Goal: Book appointment/travel/reservation

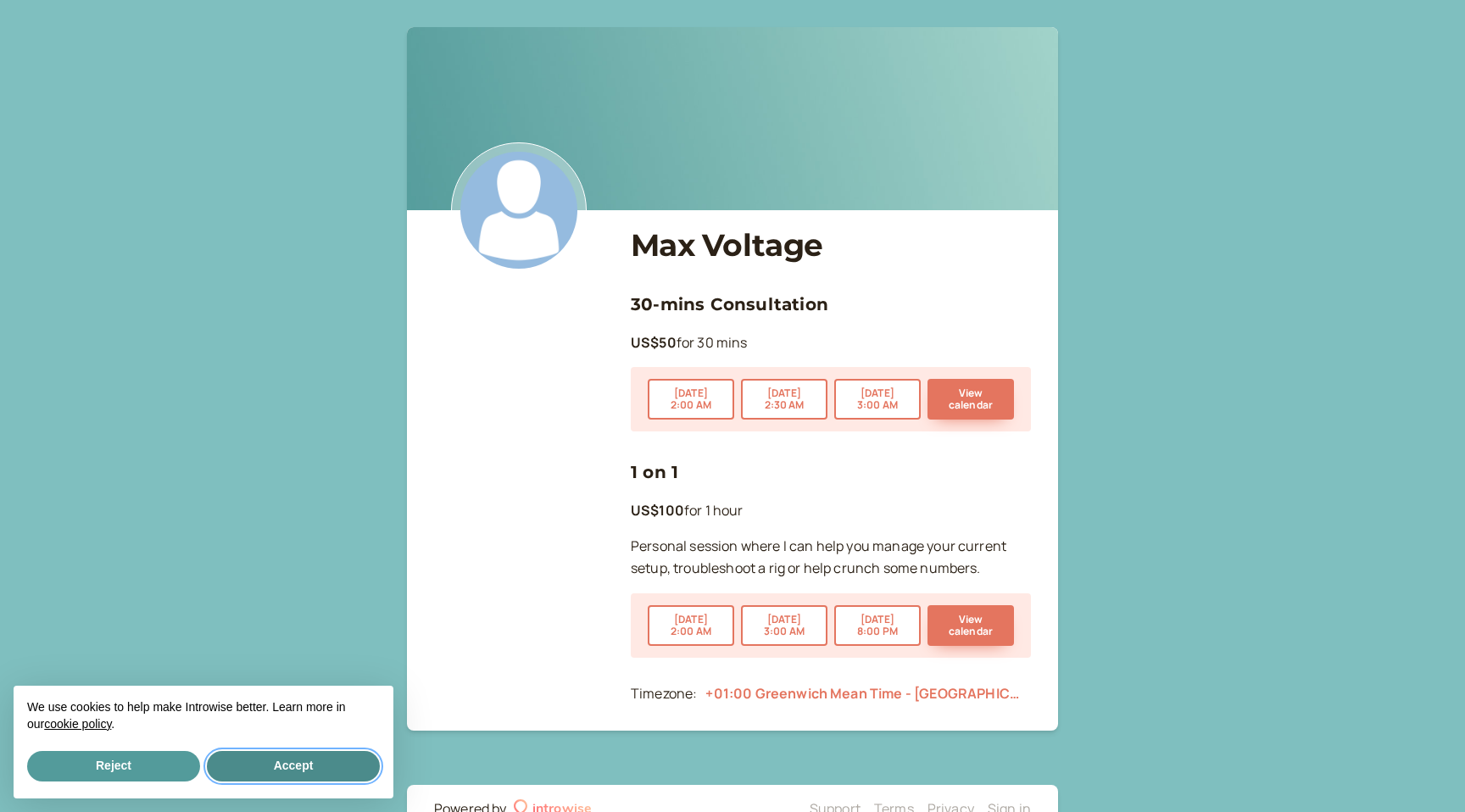
click at [219, 758] on button "Accept" at bounding box center [293, 765] width 173 height 30
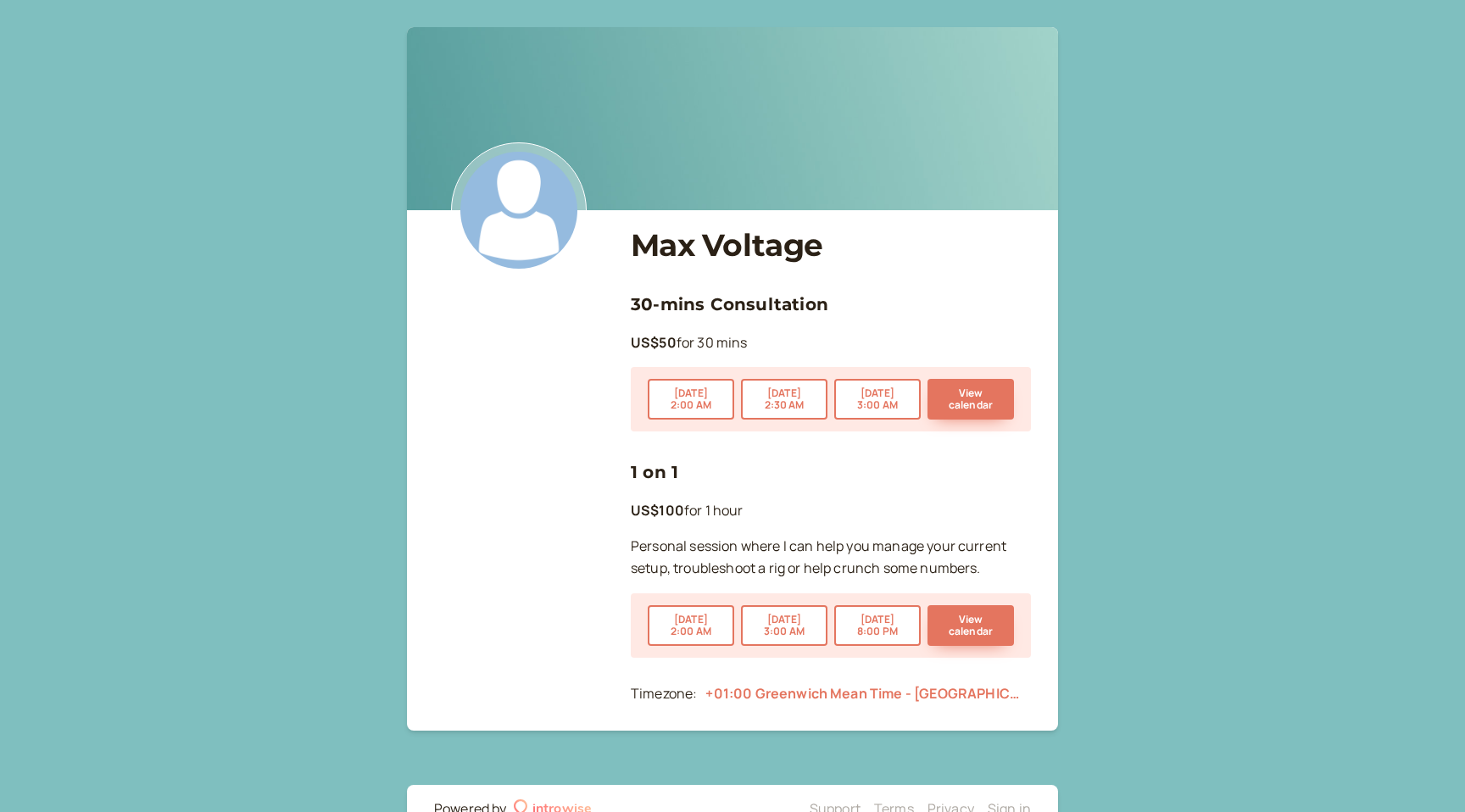
click at [1374, 758] on div "Max Voltage 30-mins Consultation US$50 for 30 mins [DATE] 2:00 AM [DATE] 2:30 A…" at bounding box center [732, 431] width 1465 height 861
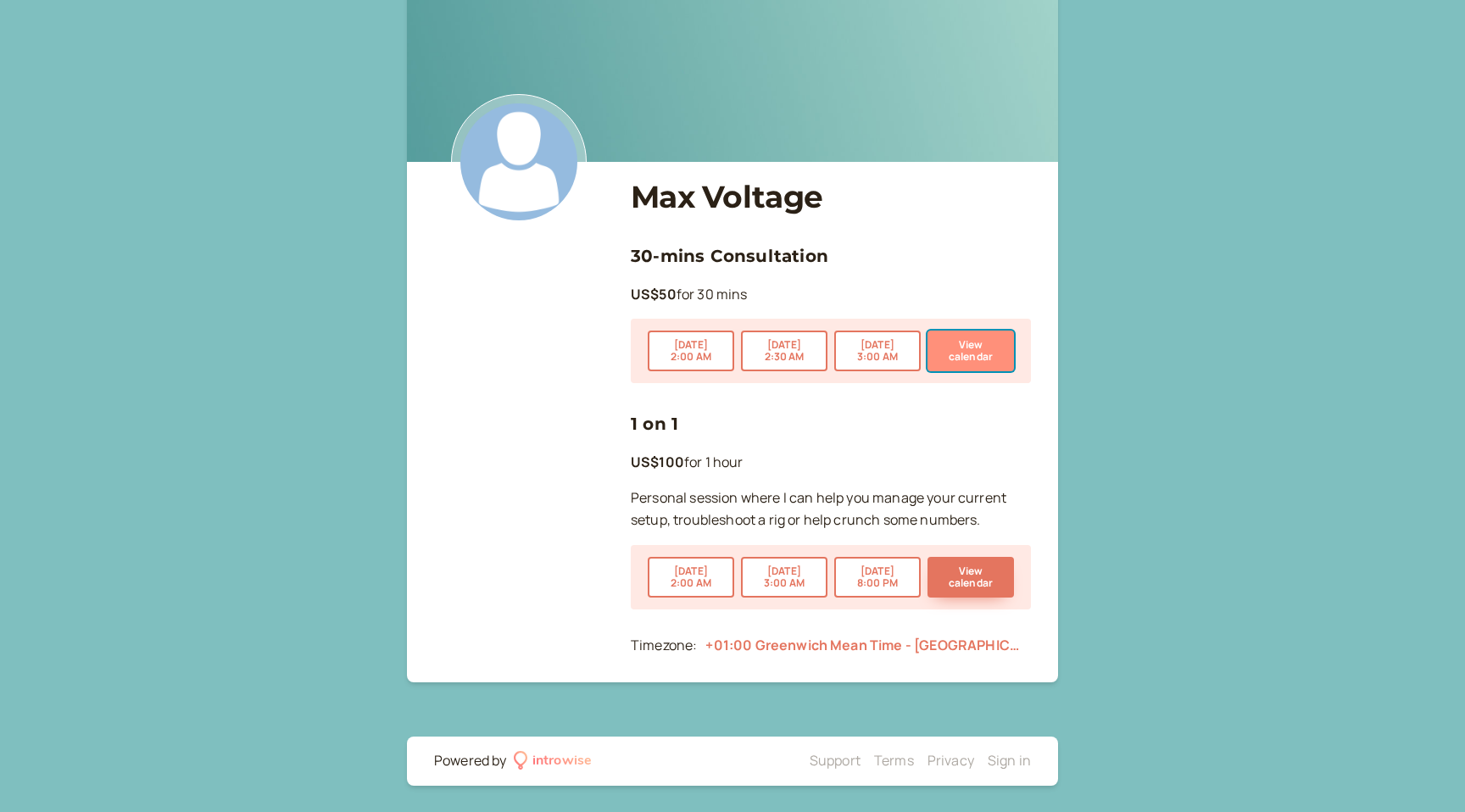
click at [986, 338] on button "View calendar" at bounding box center [970, 350] width 86 height 41
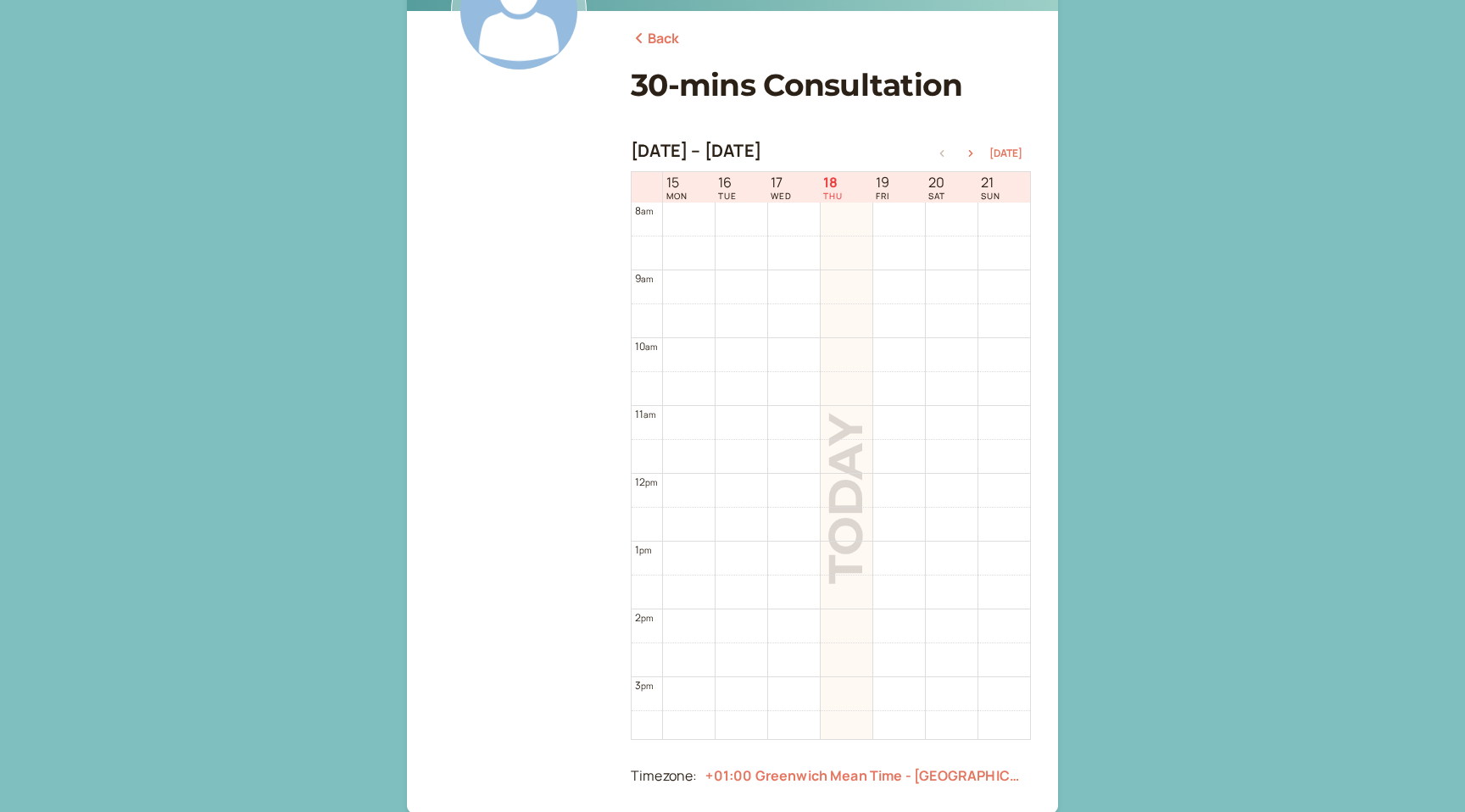
scroll to position [174, 0]
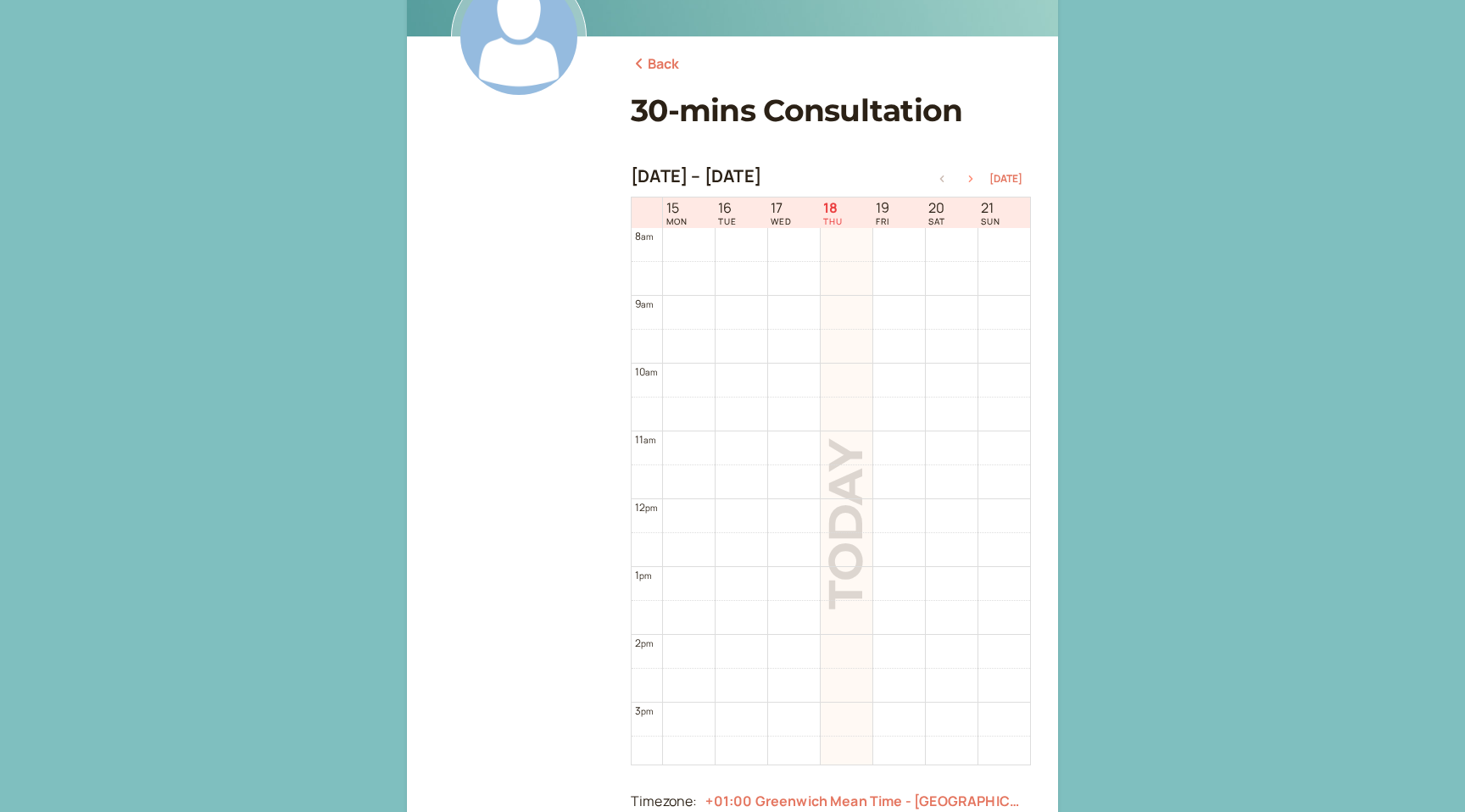
click at [971, 175] on button "button" at bounding box center [970, 179] width 21 height 12
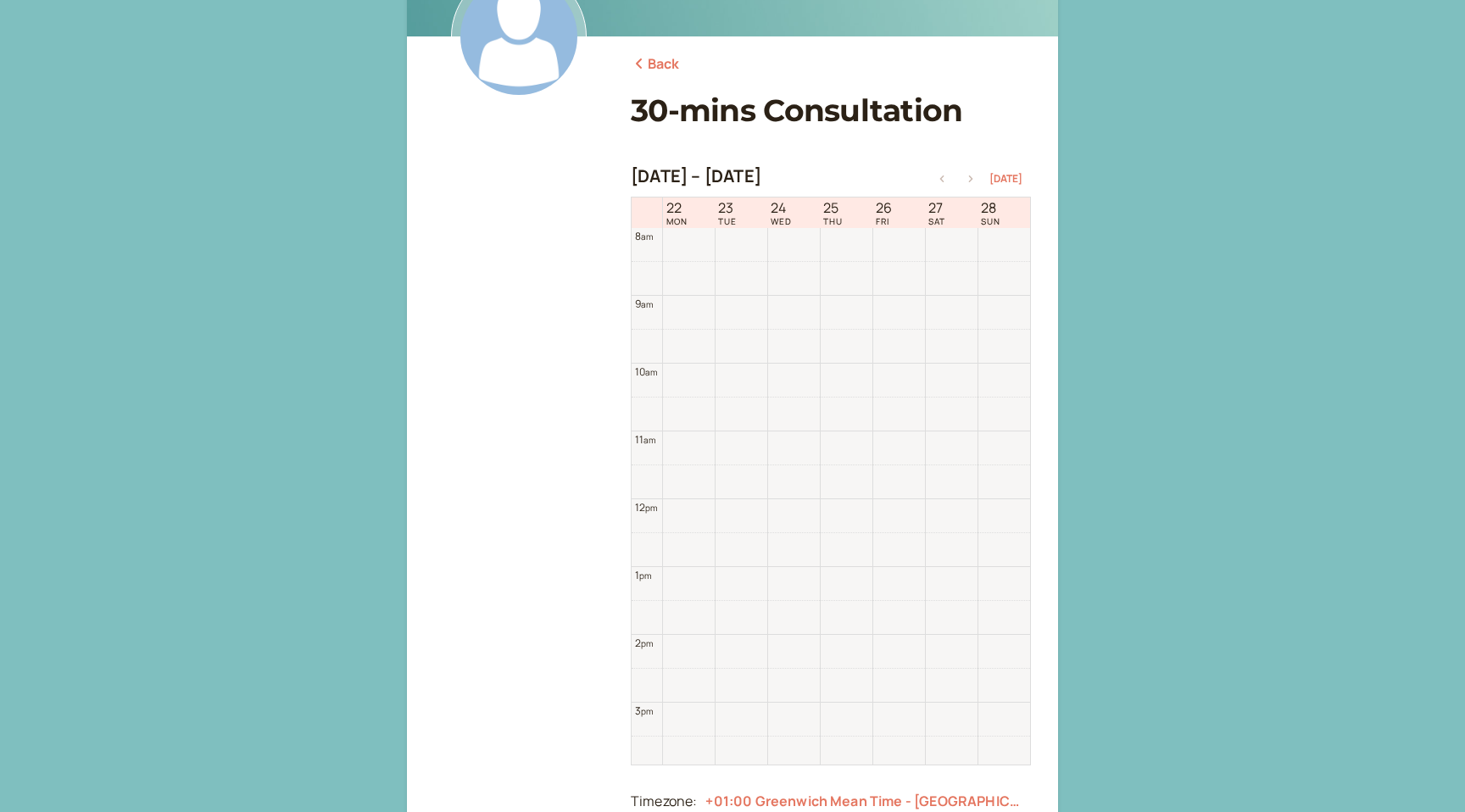
click at [971, 175] on button "button" at bounding box center [970, 179] width 21 height 12
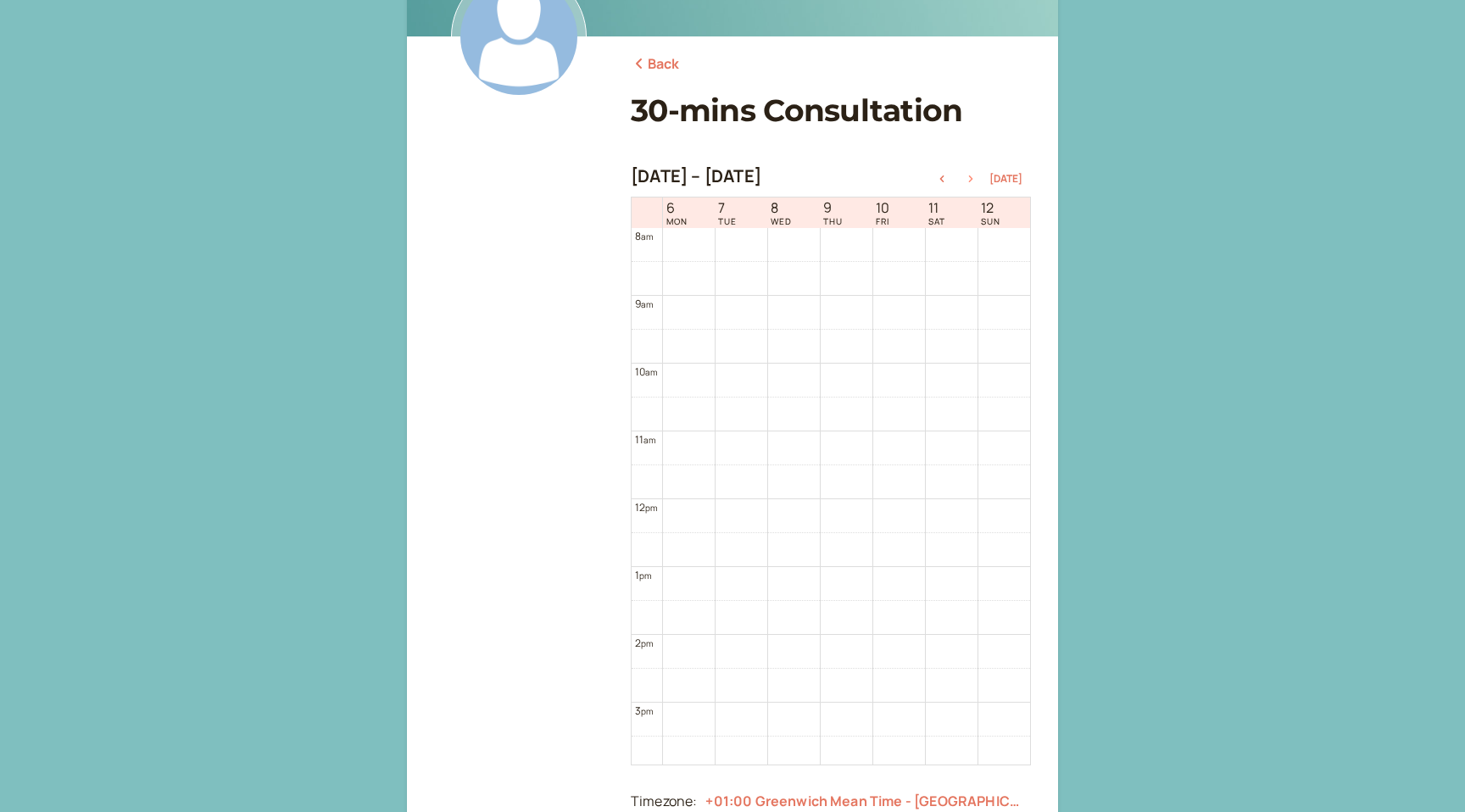
click at [971, 175] on button "button" at bounding box center [970, 179] width 21 height 12
click at [971, 177] on icon "button" at bounding box center [970, 179] width 21 height 7
click at [814, 348] on td at bounding box center [845, 345] width 368 height 34
click at [801, 348] on td at bounding box center [845, 345] width 368 height 34
click at [860, 418] on td at bounding box center [845, 413] width 368 height 34
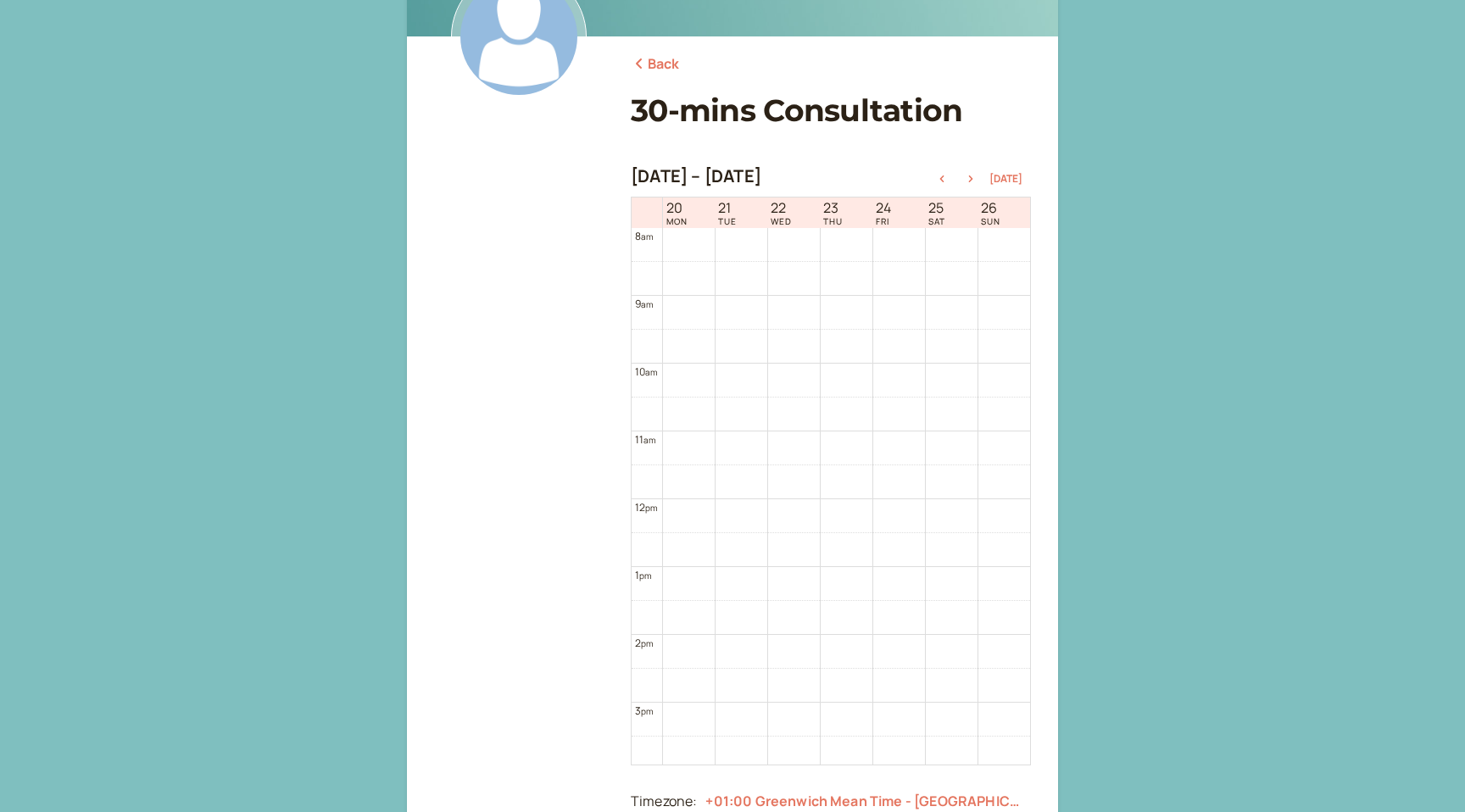
click at [771, 222] on span "WED" at bounding box center [781, 221] width 22 height 10
click at [660, 403] on td at bounding box center [646, 413] width 30 height 34
click at [803, 399] on td at bounding box center [845, 413] width 368 height 34
drag, startPoint x: 803, startPoint y: 399, endPoint x: 828, endPoint y: 502, distance: 106.0
click at [828, 502] on tbody "12 am 1 am 2 am 3 am 4 am 5 am 6 am 7 am 8 am 9 am 10 am 11 am 12 pm 1 pm 2 pm …" at bounding box center [830, 498] width 399 height 1627
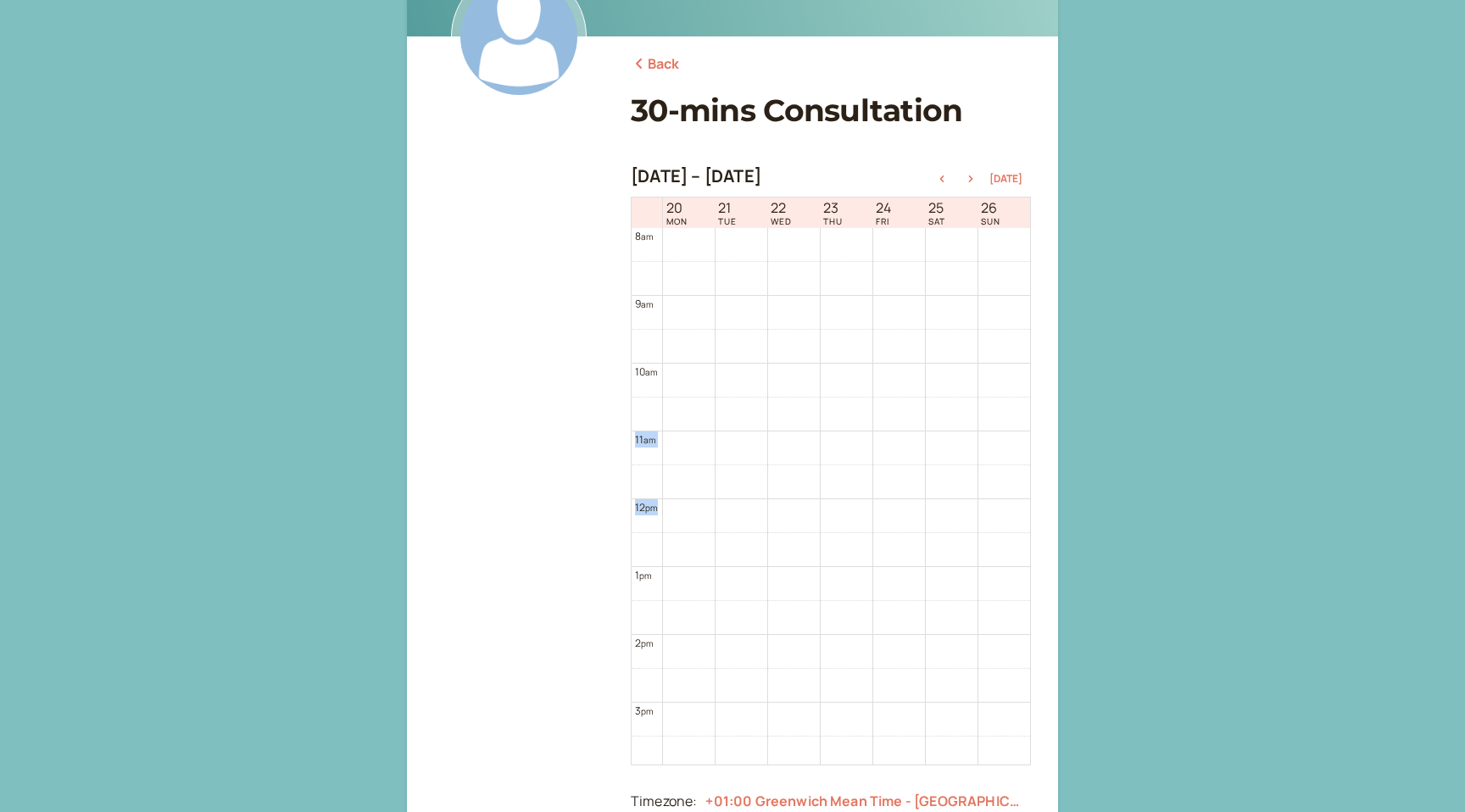
click at [828, 502] on td at bounding box center [845, 515] width 368 height 34
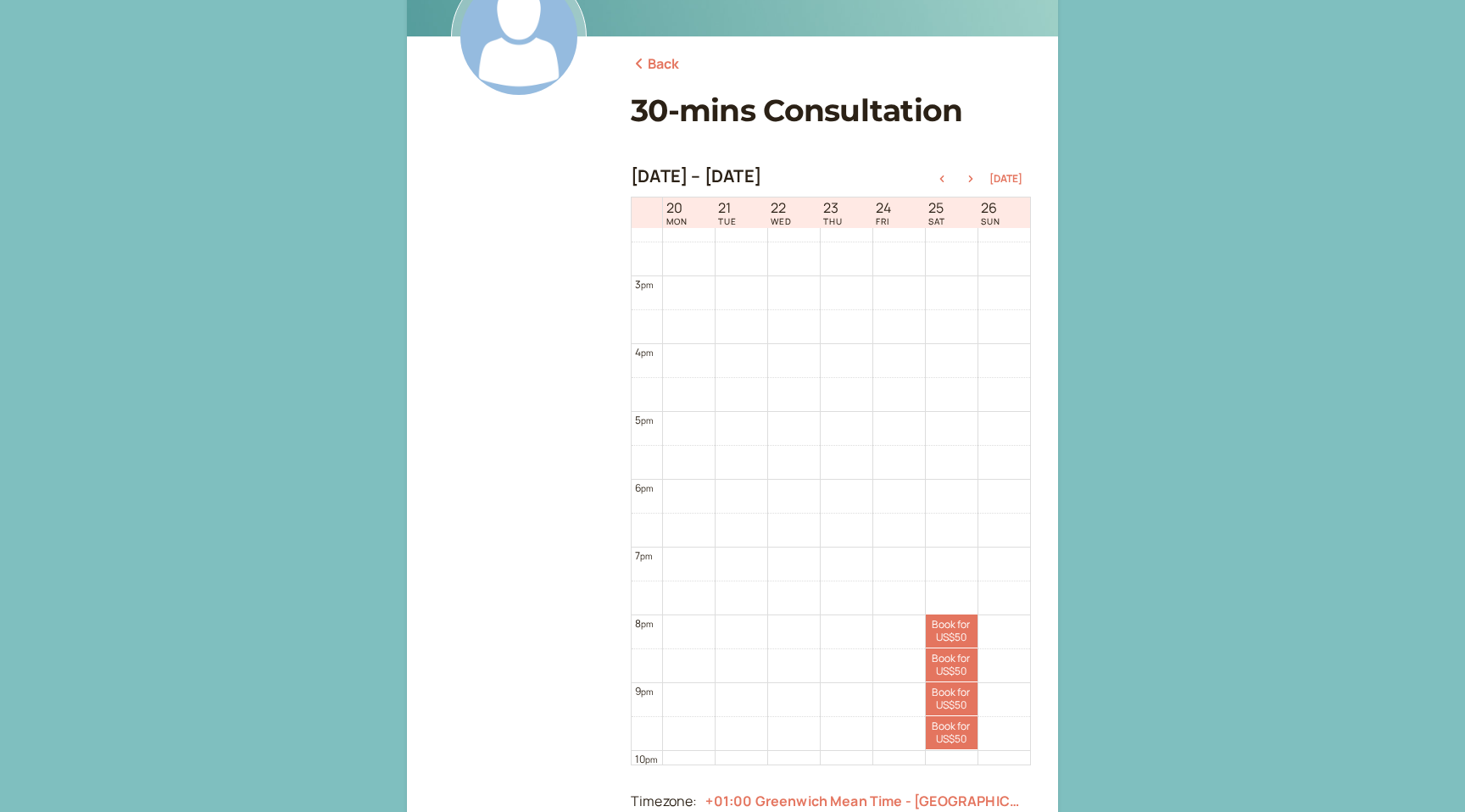
scroll to position [1090, 0]
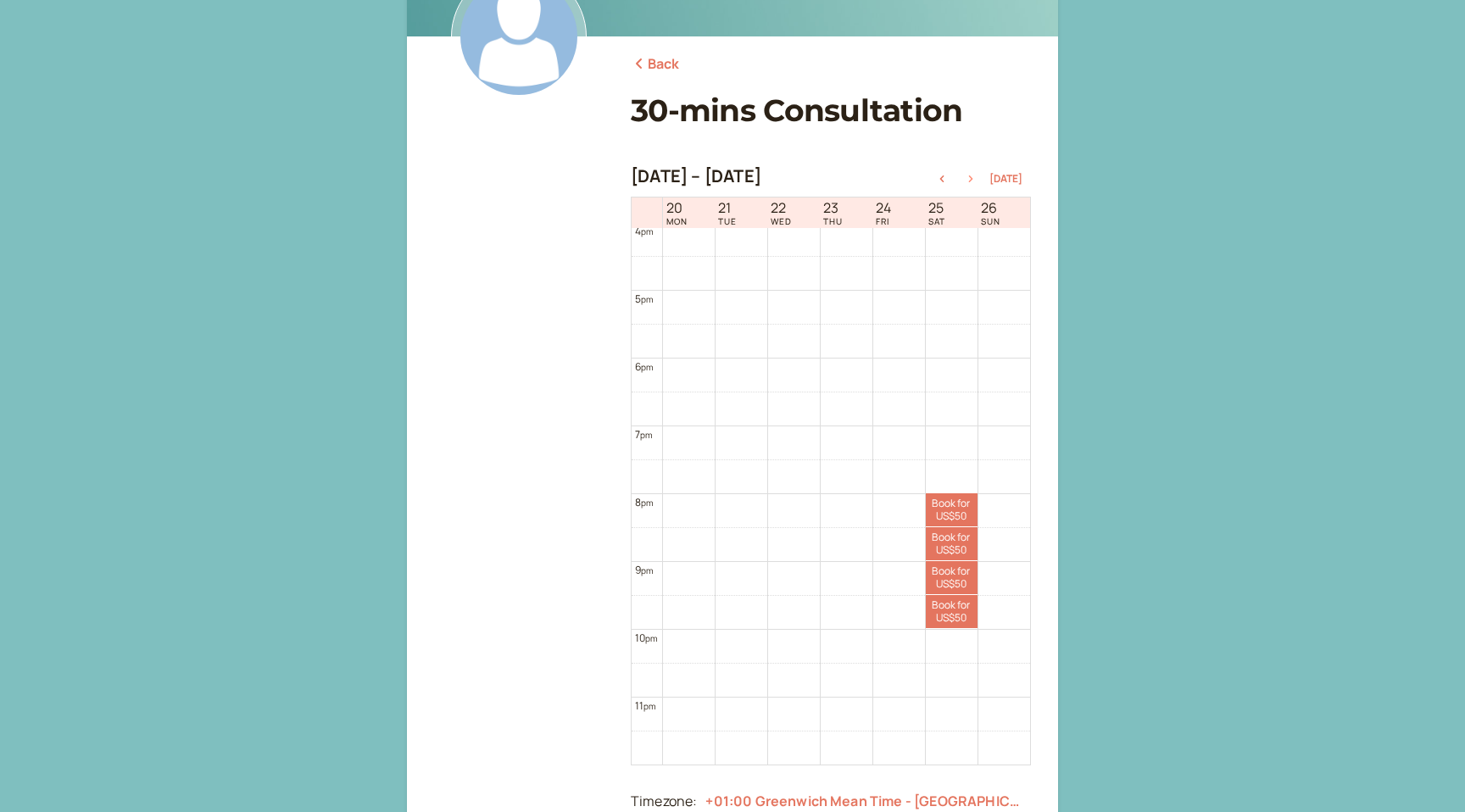
click at [971, 181] on icon "button" at bounding box center [970, 179] width 21 height 7
click at [974, 174] on button "button" at bounding box center [970, 179] width 21 height 12
click at [972, 185] on div "[DATE] – [DATE] [DATE]" at bounding box center [830, 177] width 400 height 23
click at [972, 174] on button "button" at bounding box center [970, 179] width 21 height 12
click at [1014, 178] on button "[DATE]" at bounding box center [1006, 179] width 33 height 12
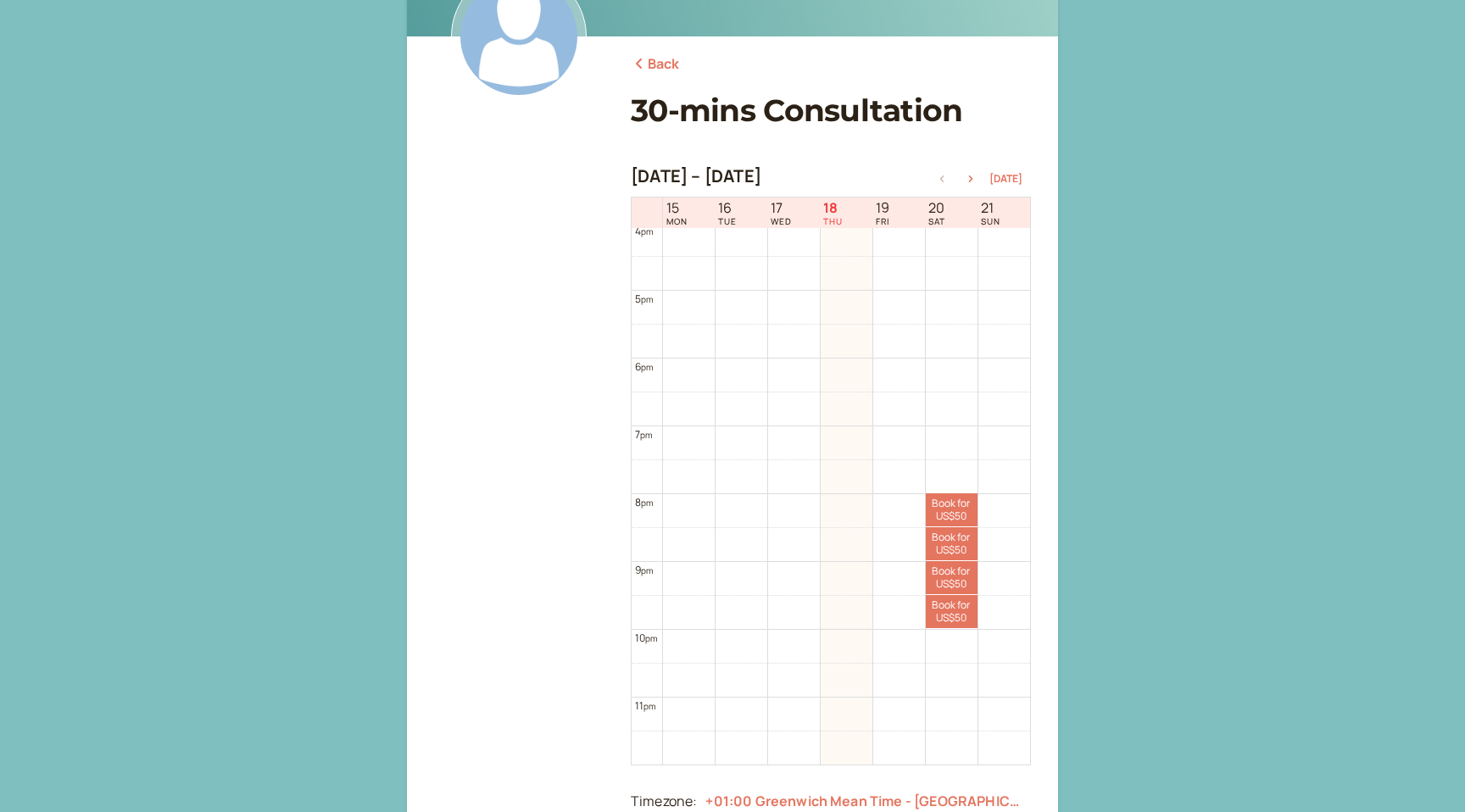
click at [675, 342] on td at bounding box center [845, 340] width 368 height 34
click at [554, 382] on div at bounding box center [519, 464] width 170 height 720
click at [652, 58] on link "Back" at bounding box center [655, 64] width 49 height 22
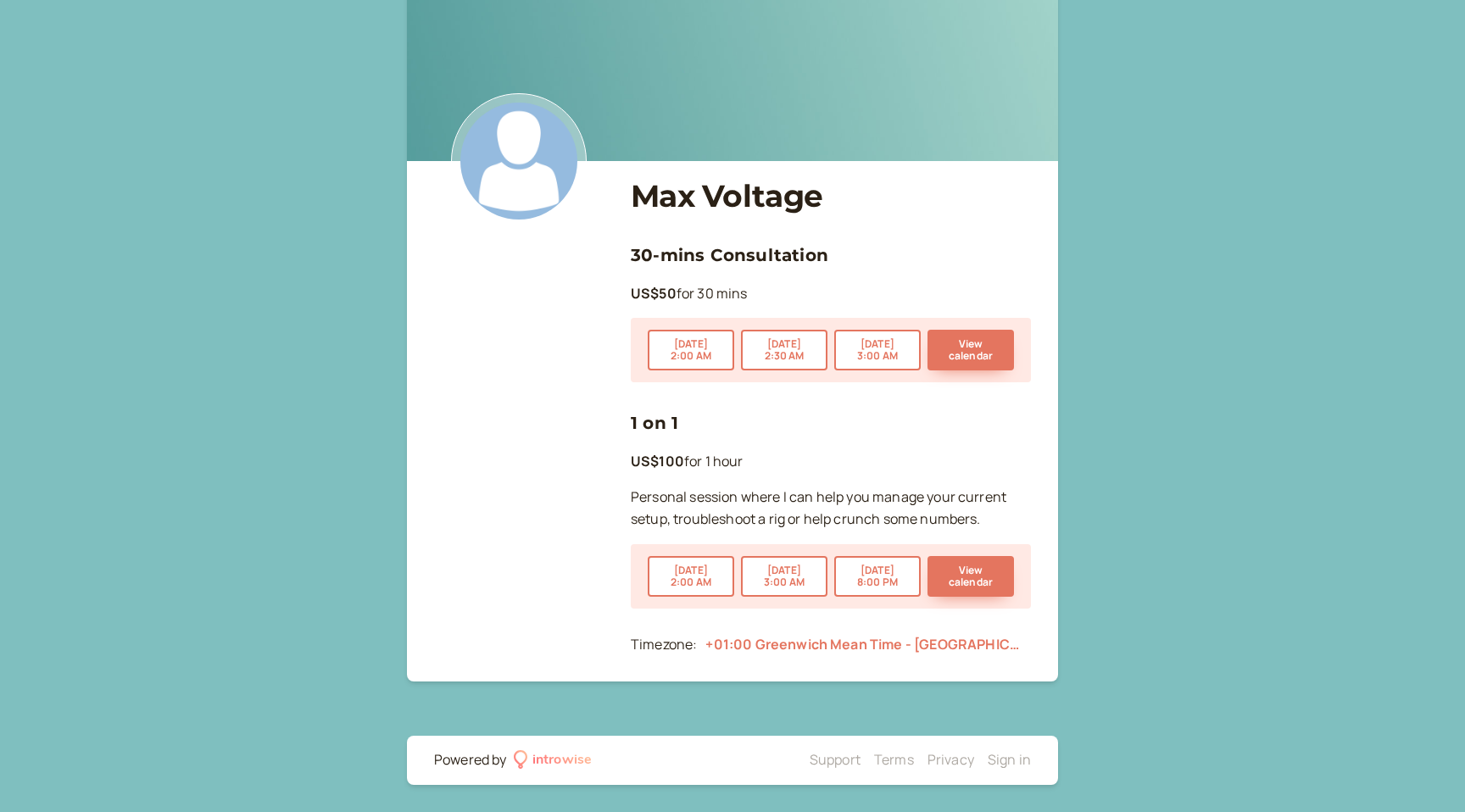
scroll to position [48, 0]
click at [666, 378] on div "[DATE] 2:00 AM [DATE] 2:30 AM [DATE] 3:00 AM View calendar" at bounding box center [830, 351] width 400 height 64
click at [688, 346] on button "[DATE] 2:00 AM" at bounding box center [691, 350] width 86 height 41
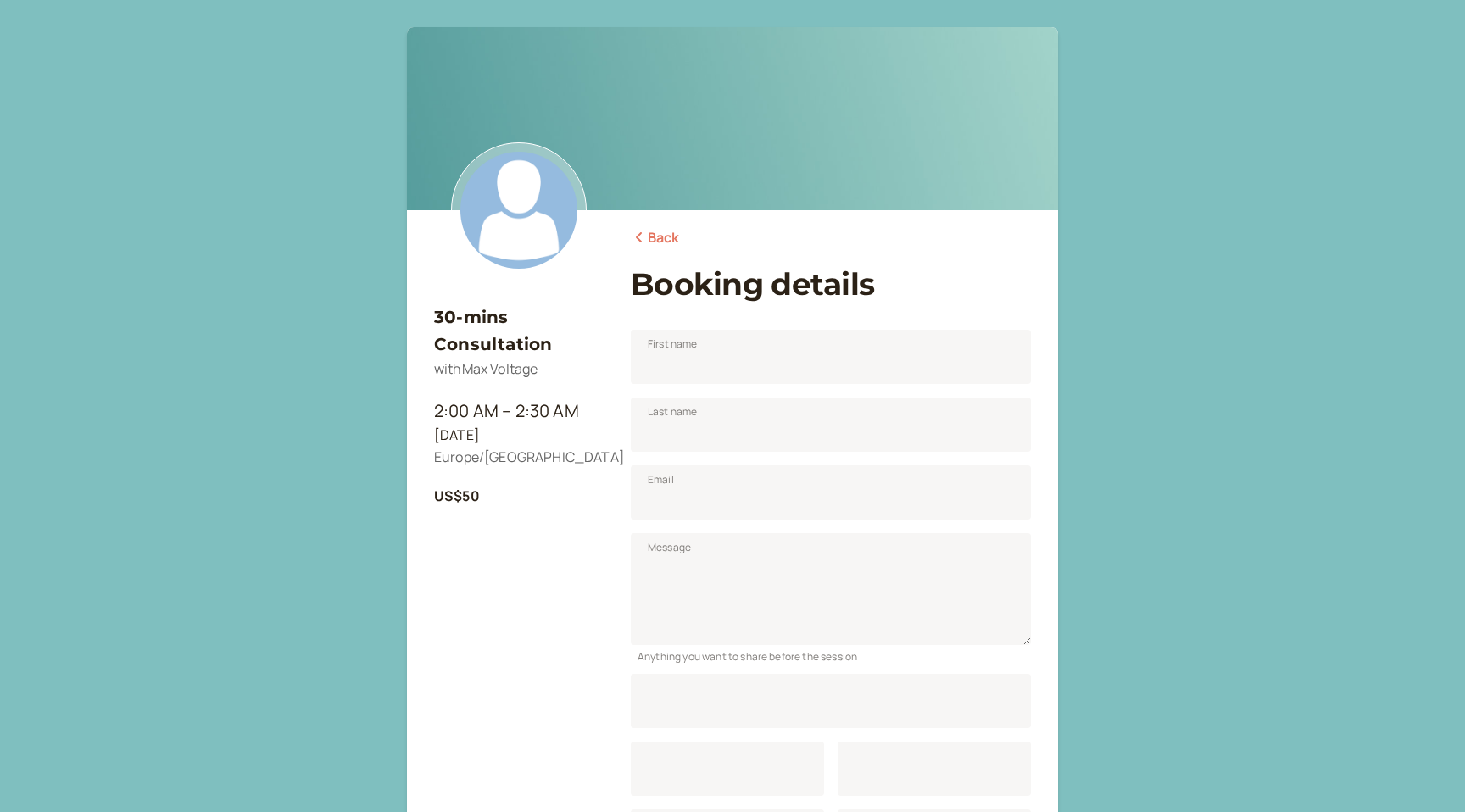
scroll to position [210, 0]
